Goal: Information Seeking & Learning: Learn about a topic

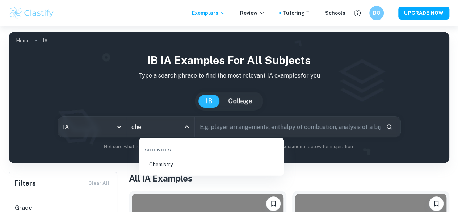
click at [175, 166] on li "Chemistry" at bounding box center [211, 164] width 139 height 17
type input "Chemistry"
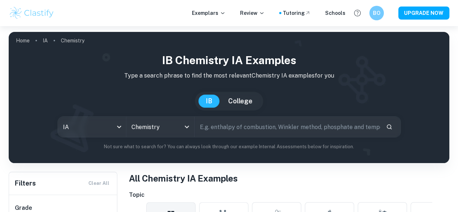
click at [228, 125] on input "text" at bounding box center [288, 127] width 186 height 20
type input "coke"
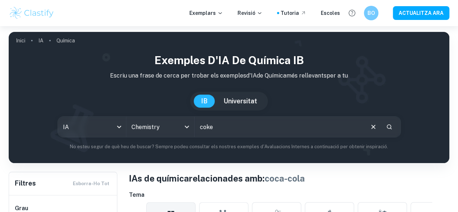
scroll to position [239, 0]
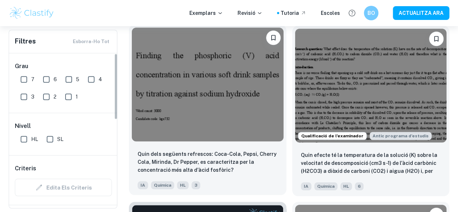
click at [192, 70] on img at bounding box center [208, 85] width 152 height 114
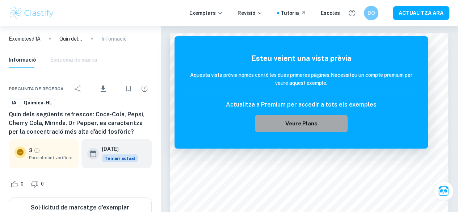
click at [291, 125] on font "Veure plans" at bounding box center [302, 123] width 32 height 6
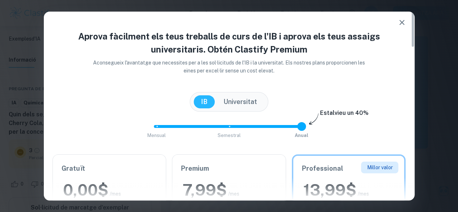
scroll to position [307, 0]
click at [223, 94] on div "IB Universitat" at bounding box center [229, 102] width 79 height 20
click at [236, 96] on button "Universitat" at bounding box center [240, 101] width 48 height 13
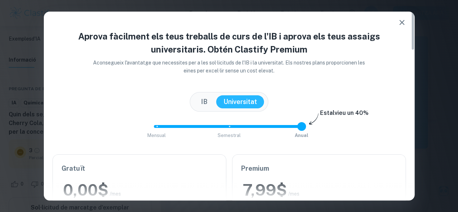
click at [206, 100] on font "IB" at bounding box center [204, 102] width 7 height 8
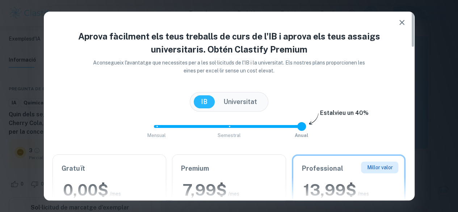
click at [415, 35] on div "Aprova fàcilment els teus treballs de curs de l'IB i aprova els teus assaigs un…" at bounding box center [229, 106] width 458 height 212
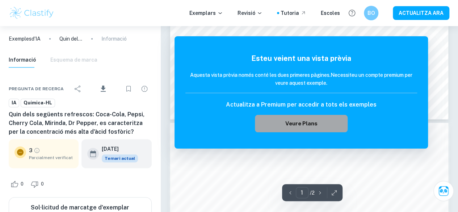
click at [313, 121] on font "Veure plans" at bounding box center [302, 123] width 32 height 6
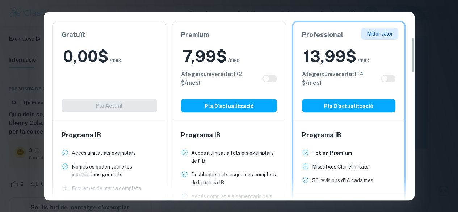
drag, startPoint x: 412, startPoint y: 34, endPoint x: 416, endPoint y: 65, distance: 30.4
click at [416, 65] on div "Aprova fàcilment els teus treballs de curs de l'IB i aprova els teus assaigs un…" at bounding box center [229, 106] width 458 height 212
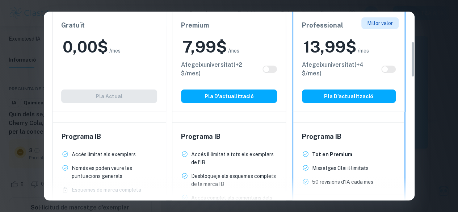
scroll to position [156, 0]
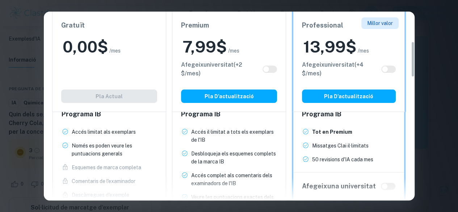
click at [111, 68] on div "Gratuït 0,00 $ /mes Afegeix universitat (+ 2 $ /mes) Pla actual" at bounding box center [109, 62] width 114 height 100
click at [130, 39] on div "0,00 $ /mes" at bounding box center [109, 46] width 96 height 21
click at [122, 96] on div "Gratuït 0,00 $ /mes Afegeix universitat (+ 2 $ /mes) Pla actual" at bounding box center [109, 62] width 114 height 100
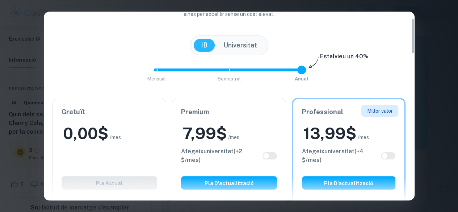
scroll to position [0, 0]
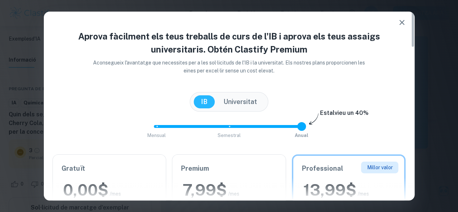
drag, startPoint x: 412, startPoint y: 63, endPoint x: 402, endPoint y: 31, distance: 33.7
click at [402, 31] on div "Aprova fàcilment els teus treballs de curs de l'IB i aprova els teus assaigs un…" at bounding box center [229, 106] width 371 height 189
click at [237, 104] on font "Universitat" at bounding box center [241, 102] width 34 height 8
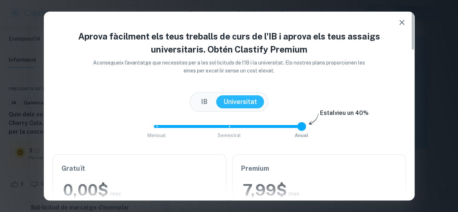
click at [403, 21] on icon "button" at bounding box center [402, 22] width 9 height 9
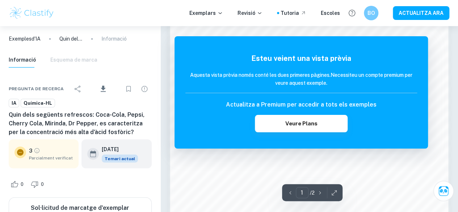
scroll to position [660, 0]
